Goal: Transaction & Acquisition: Purchase product/service

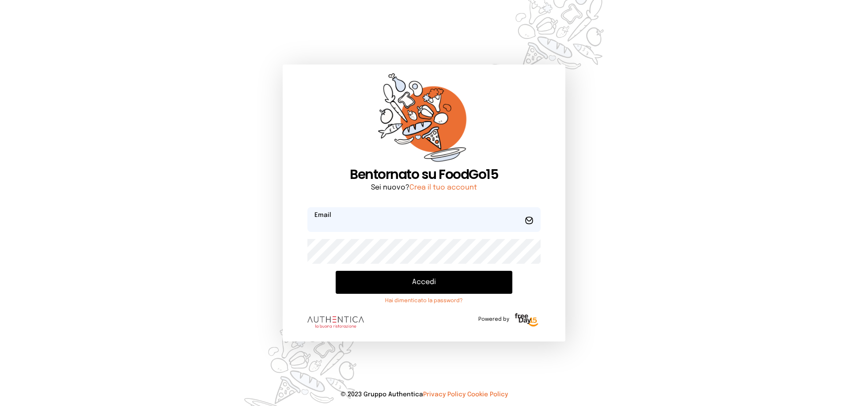
type input "**********"
click at [450, 287] on button "Accedi" at bounding box center [424, 282] width 177 height 23
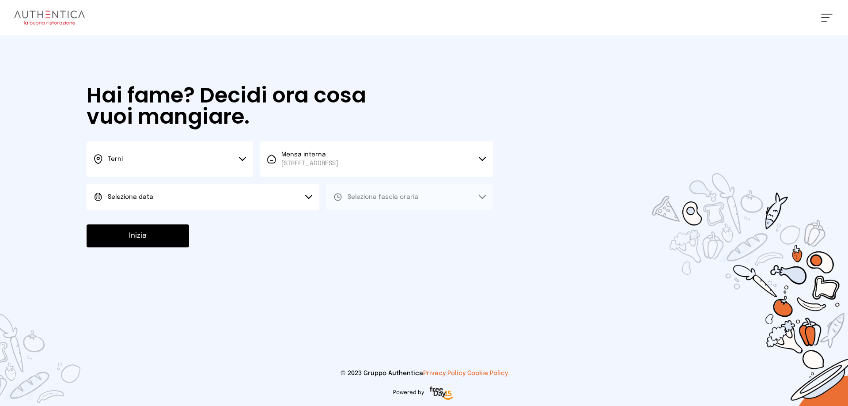
click at [144, 196] on span "Seleziona data" at bounding box center [130, 197] width 45 height 6
click at [118, 220] on span "[DATE], [DATE]" at bounding box center [129, 221] width 43 height 9
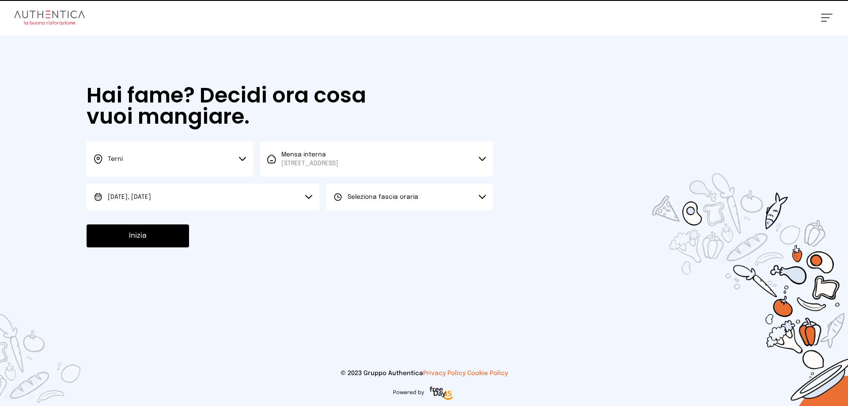
click at [360, 206] on button "Seleziona fascia oraria" at bounding box center [409, 197] width 167 height 27
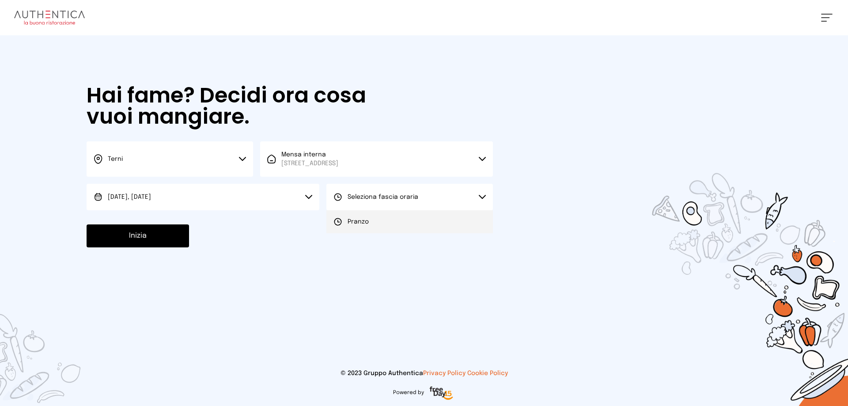
click at [362, 224] on span "Pranzo" at bounding box center [358, 221] width 21 height 9
click at [161, 225] on button "Inizia" at bounding box center [138, 235] width 102 height 23
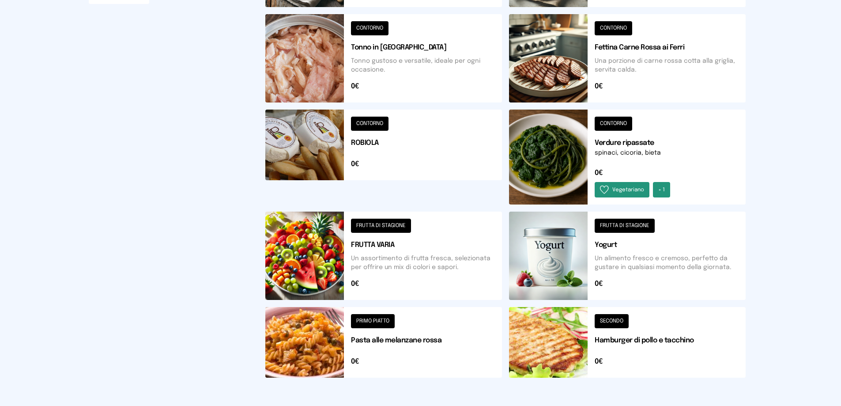
scroll to position [314, 0]
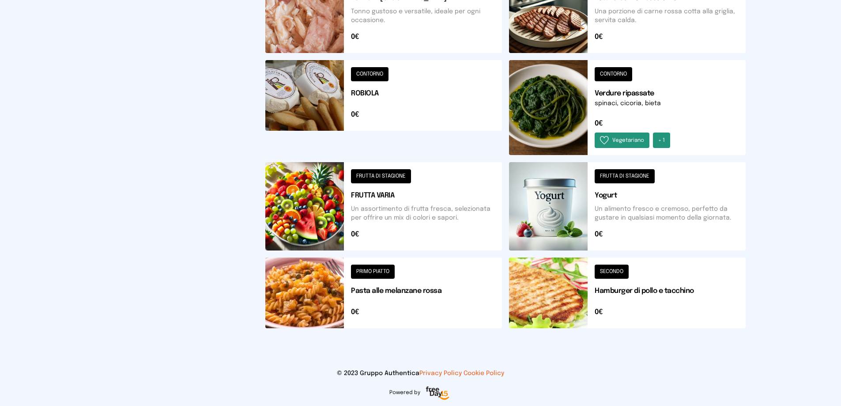
click at [550, 203] on button at bounding box center [627, 206] width 237 height 88
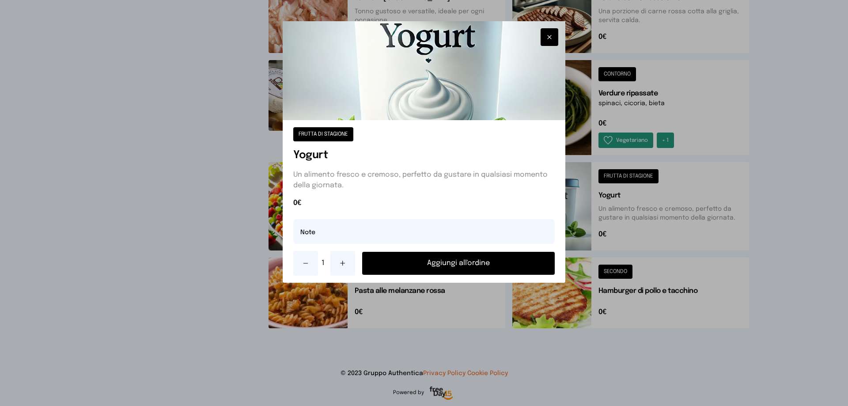
click at [481, 261] on button "Aggiungi all'ordine" at bounding box center [458, 263] width 193 height 23
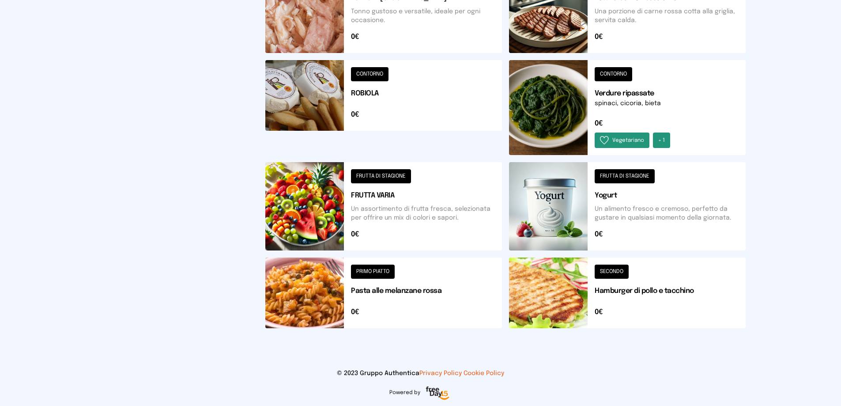
click at [561, 118] on button at bounding box center [627, 107] width 237 height 95
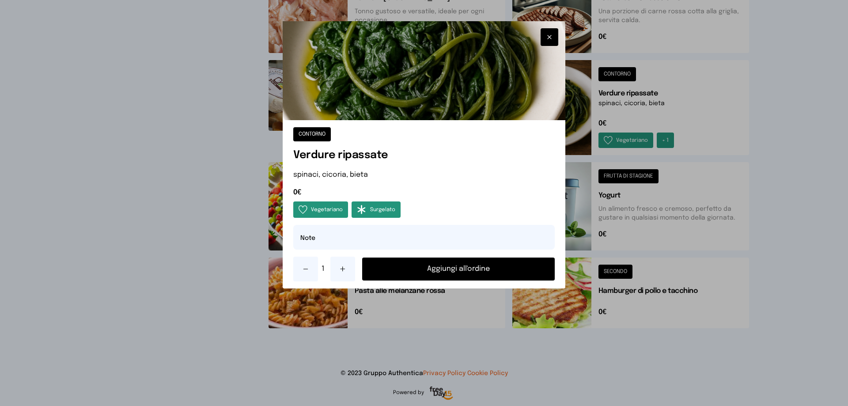
click at [484, 271] on button "Aggiungi all'ordine" at bounding box center [458, 269] width 193 height 23
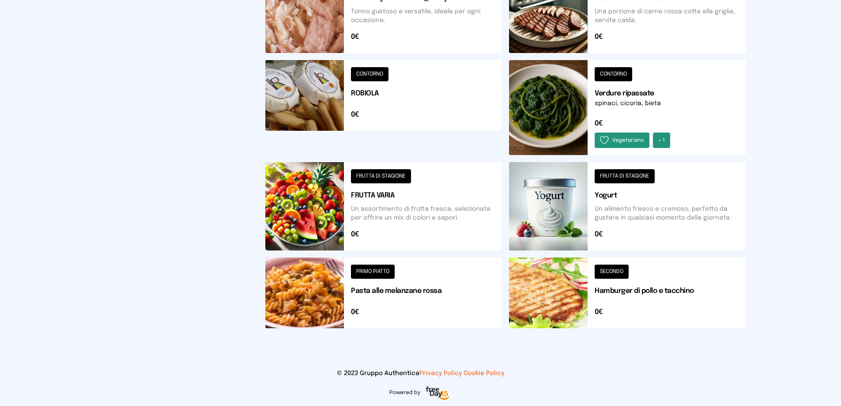
scroll to position [182, 0]
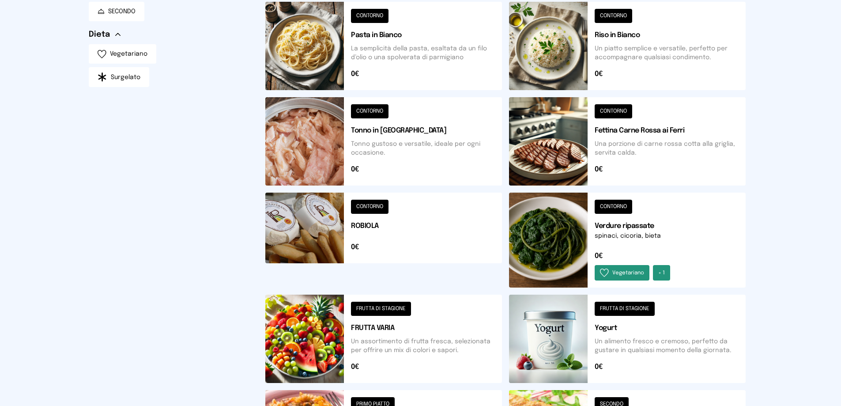
click at [554, 134] on button at bounding box center [627, 141] width 237 height 88
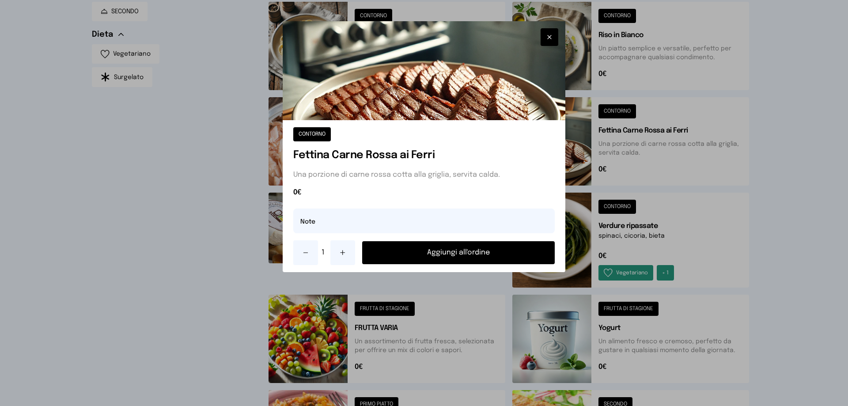
click at [458, 251] on button "Aggiungi all'ordine" at bounding box center [458, 252] width 193 height 23
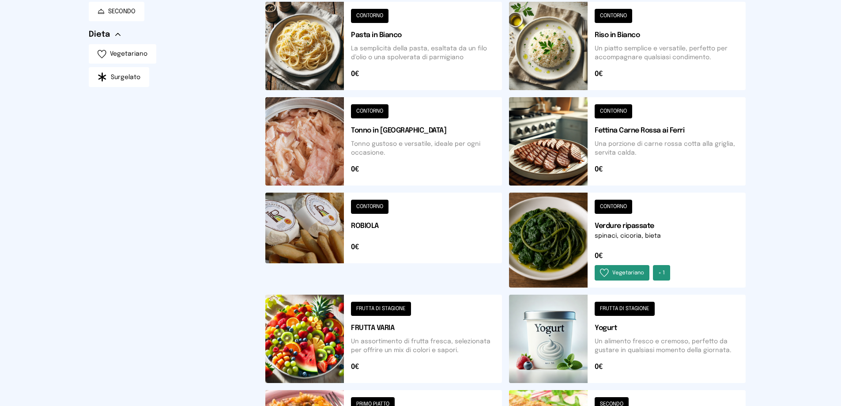
click at [336, 343] on button at bounding box center [383, 339] width 237 height 88
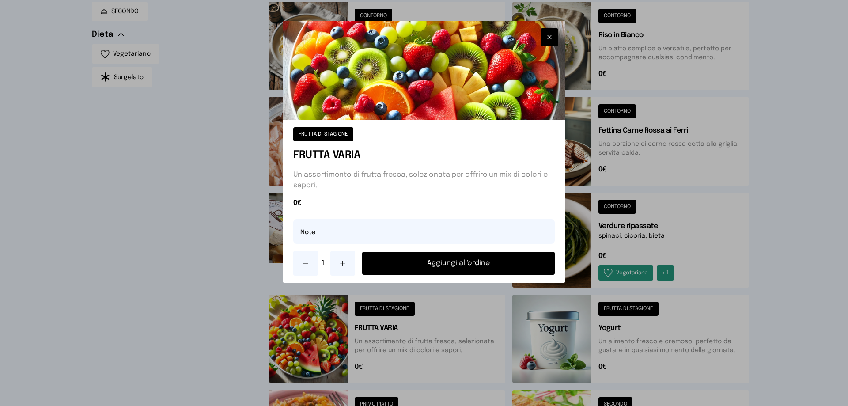
click at [417, 266] on button "Aggiungi all'ordine" at bounding box center [458, 263] width 193 height 23
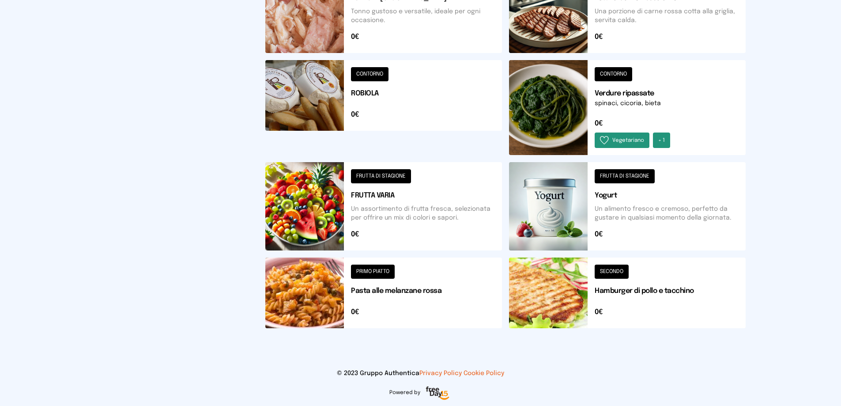
scroll to position [5, 0]
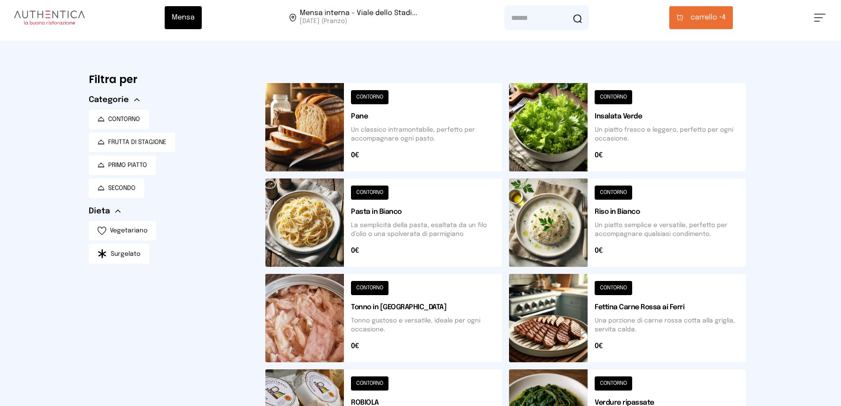
click at [702, 20] on span "carrello •" at bounding box center [706, 17] width 31 height 11
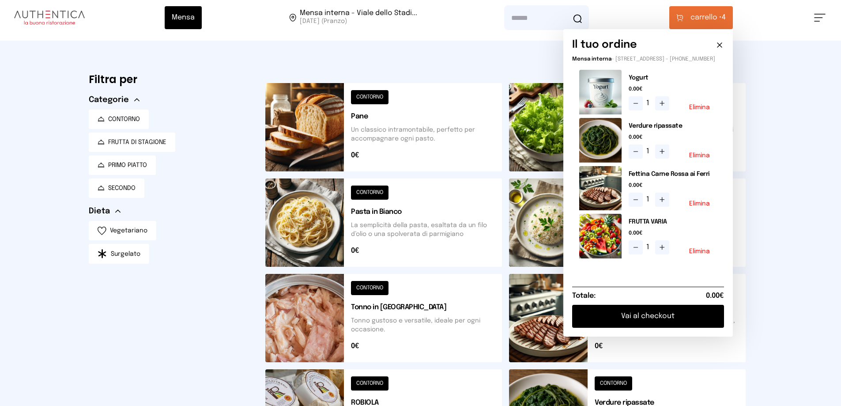
click at [633, 327] on button "Vai al checkout" at bounding box center [648, 316] width 152 height 23
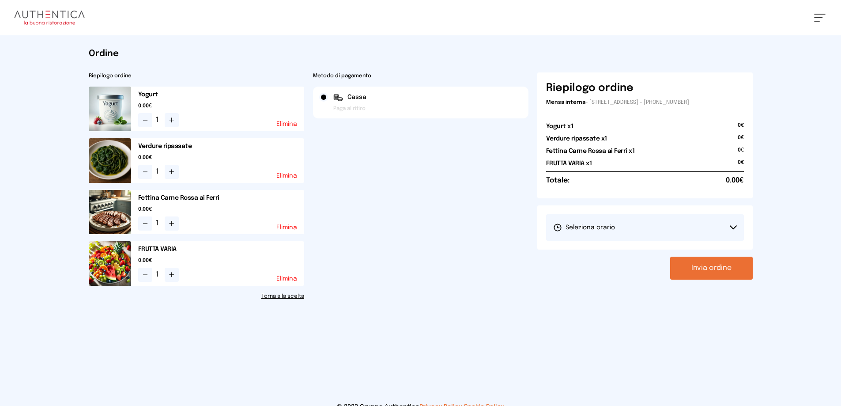
click at [593, 224] on span "Seleziona orario" at bounding box center [584, 227] width 62 height 9
drag, startPoint x: 595, startPoint y: 250, endPoint x: 687, endPoint y: 258, distance: 92.2
click at [596, 249] on span "1° Turno (13:00 - 15:00)" at bounding box center [586, 252] width 67 height 9
click at [699, 269] on button "Invia ordine" at bounding box center [712, 268] width 83 height 23
